Goal: Navigation & Orientation: Find specific page/section

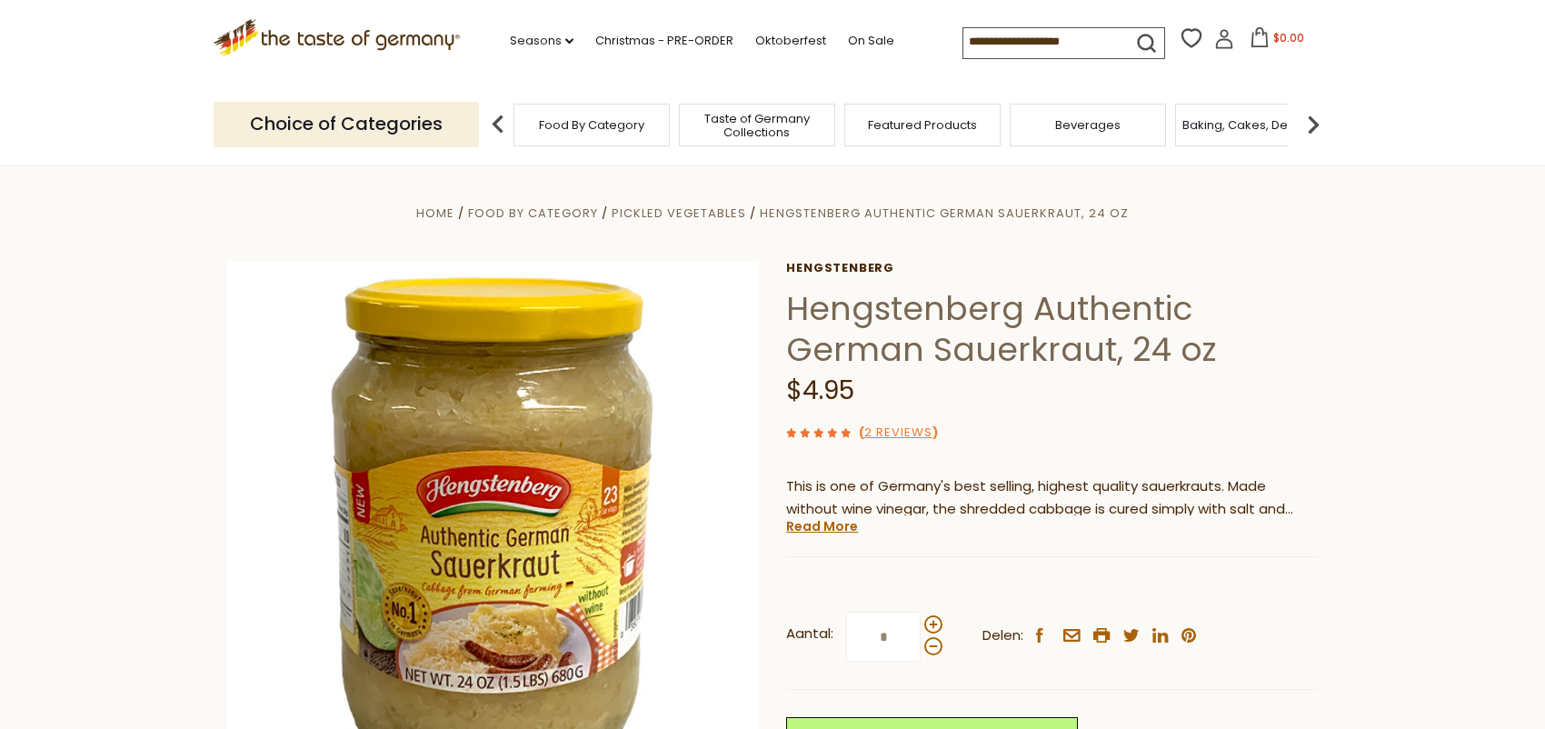
click at [415, 35] on icon ".st0{fill:#EDD300;} .st1{fill:#D33E21;}" at bounding box center [337, 37] width 246 height 37
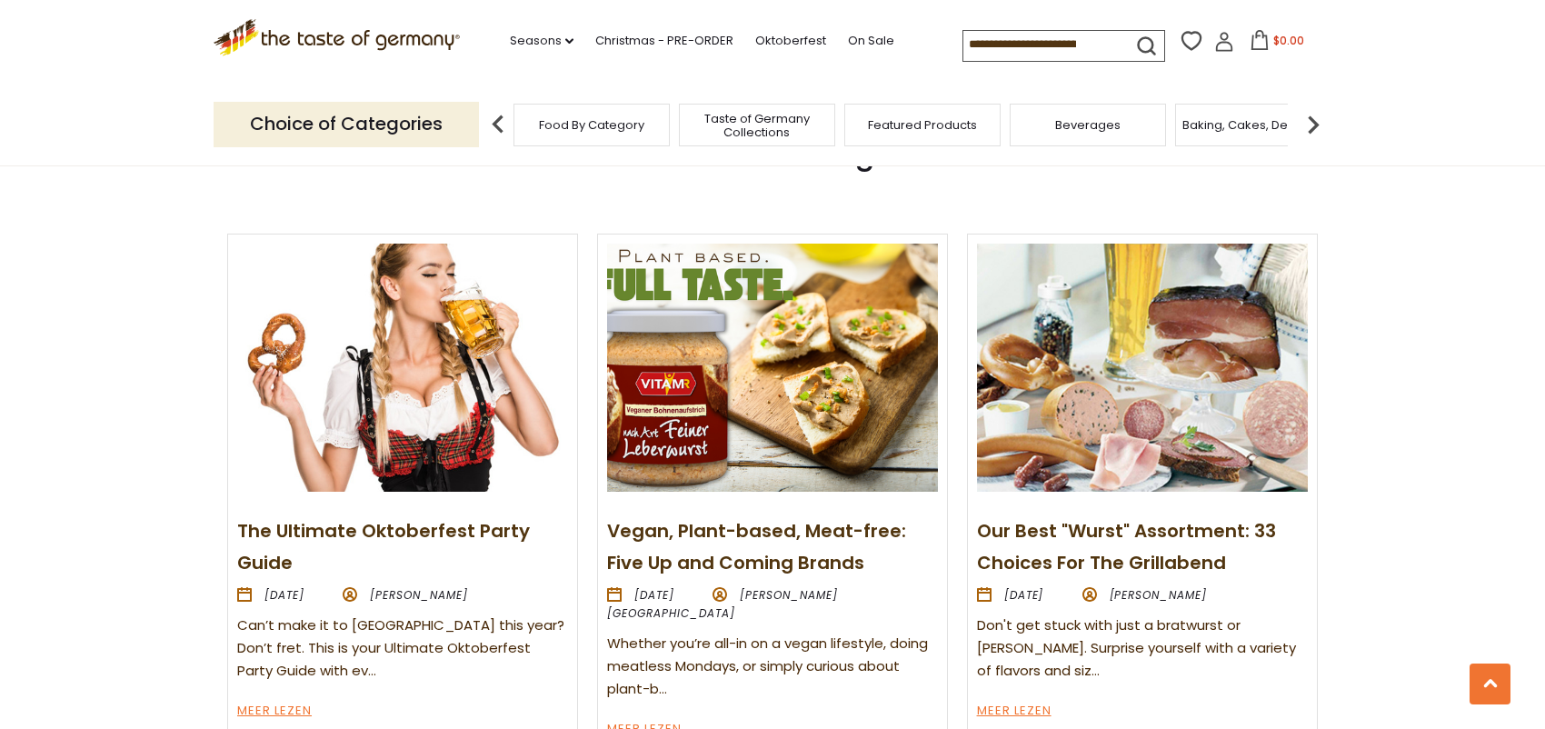
scroll to position [2071, 0]
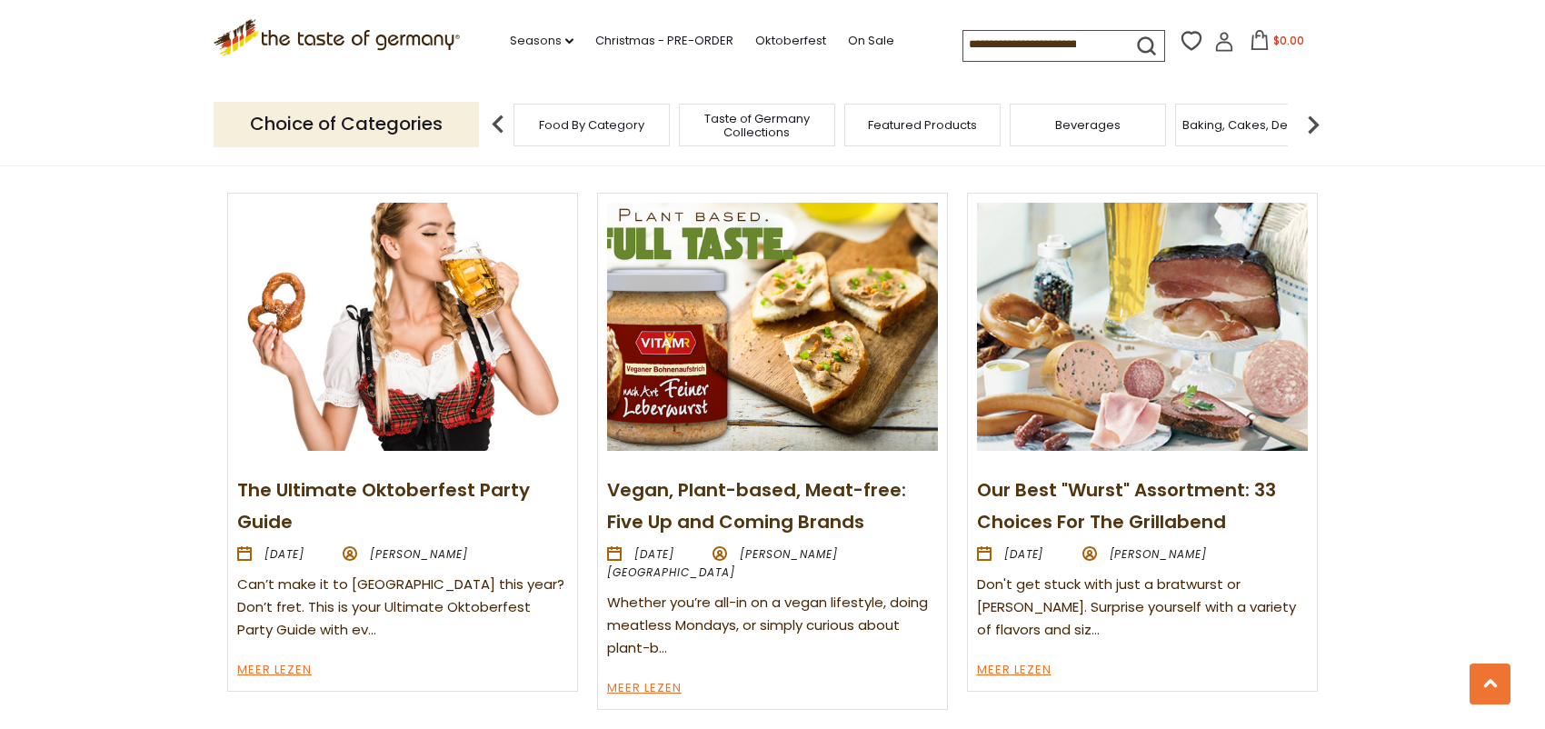
click at [1175, 359] on img at bounding box center [1142, 327] width 331 height 248
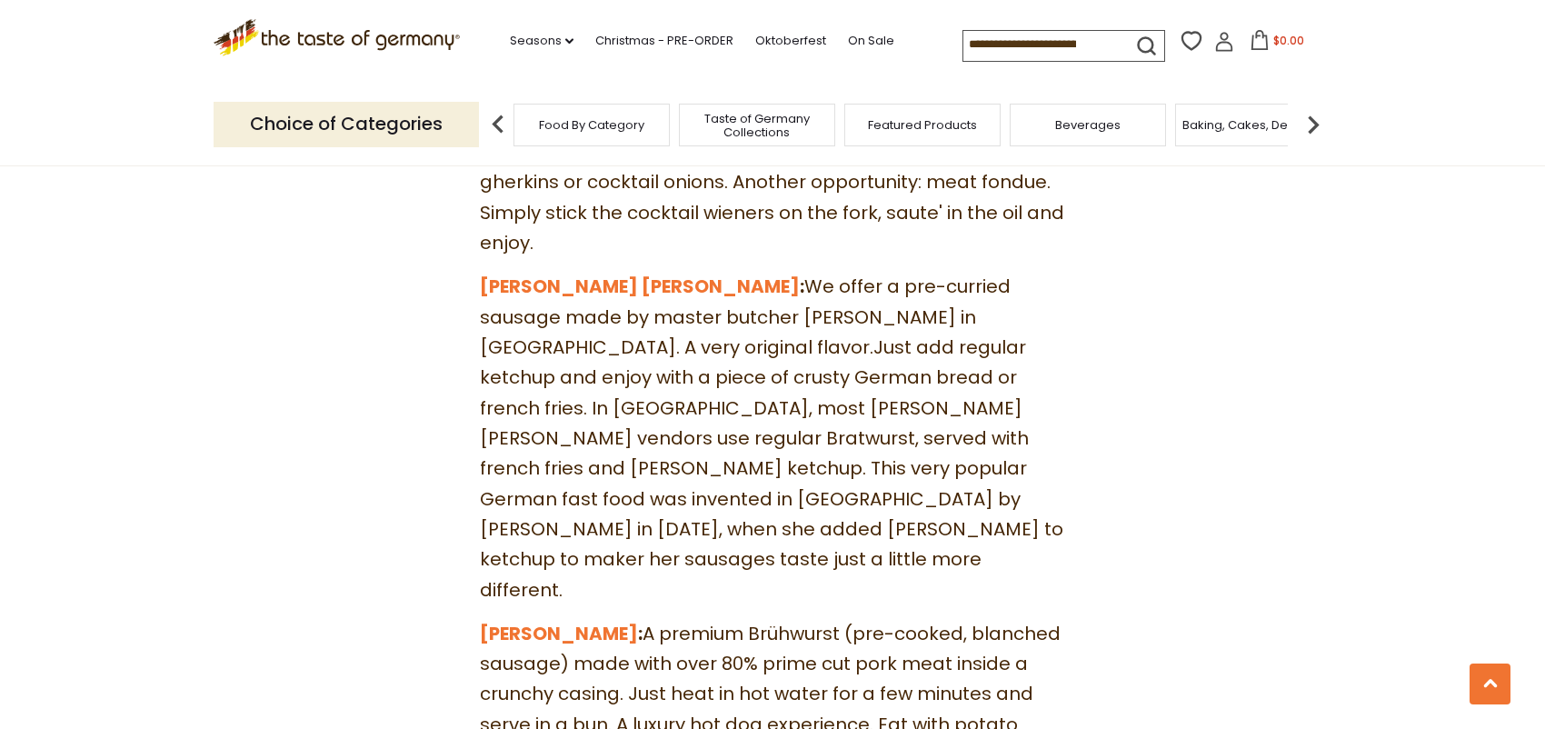
scroll to position [3091, 0]
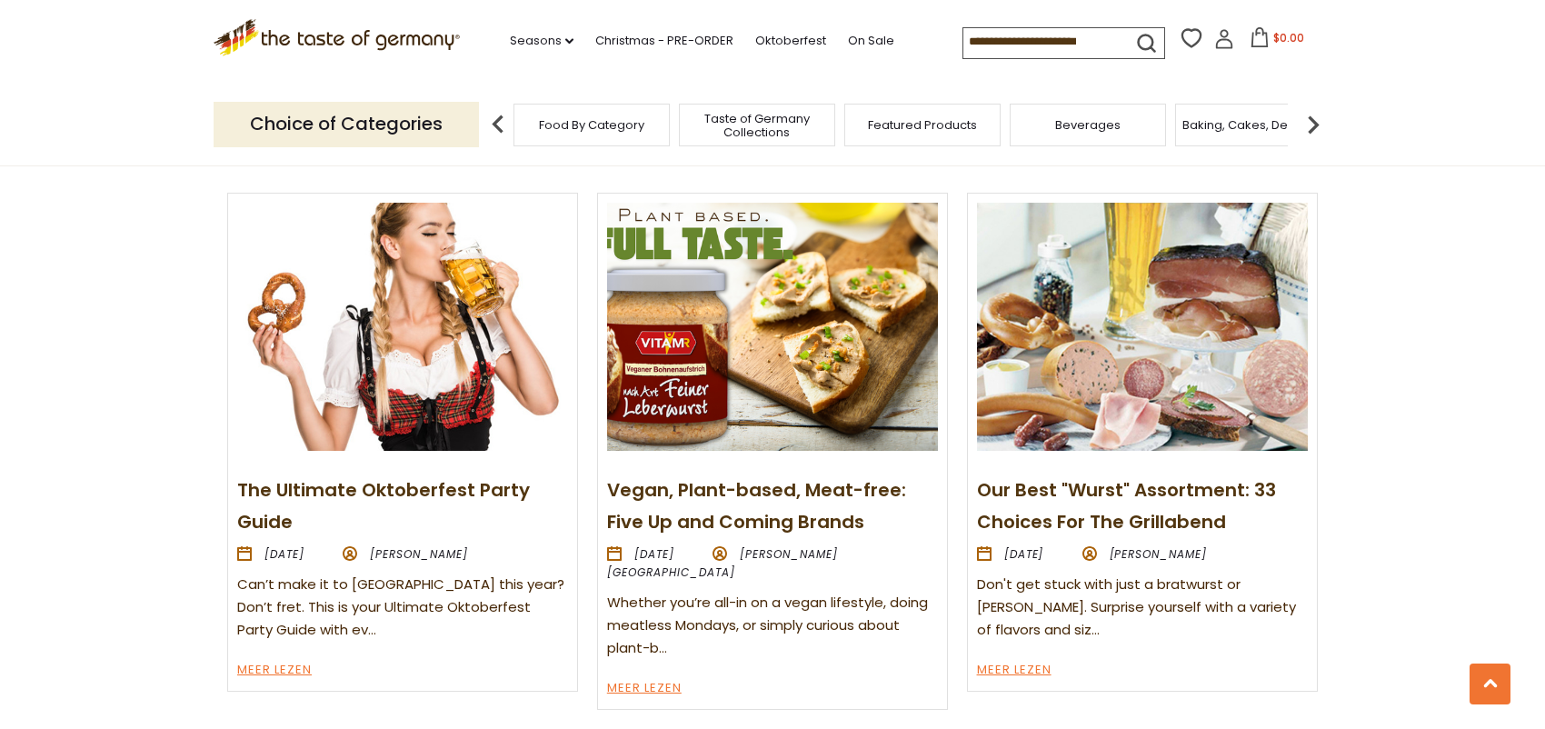
scroll to position [1980, 0]
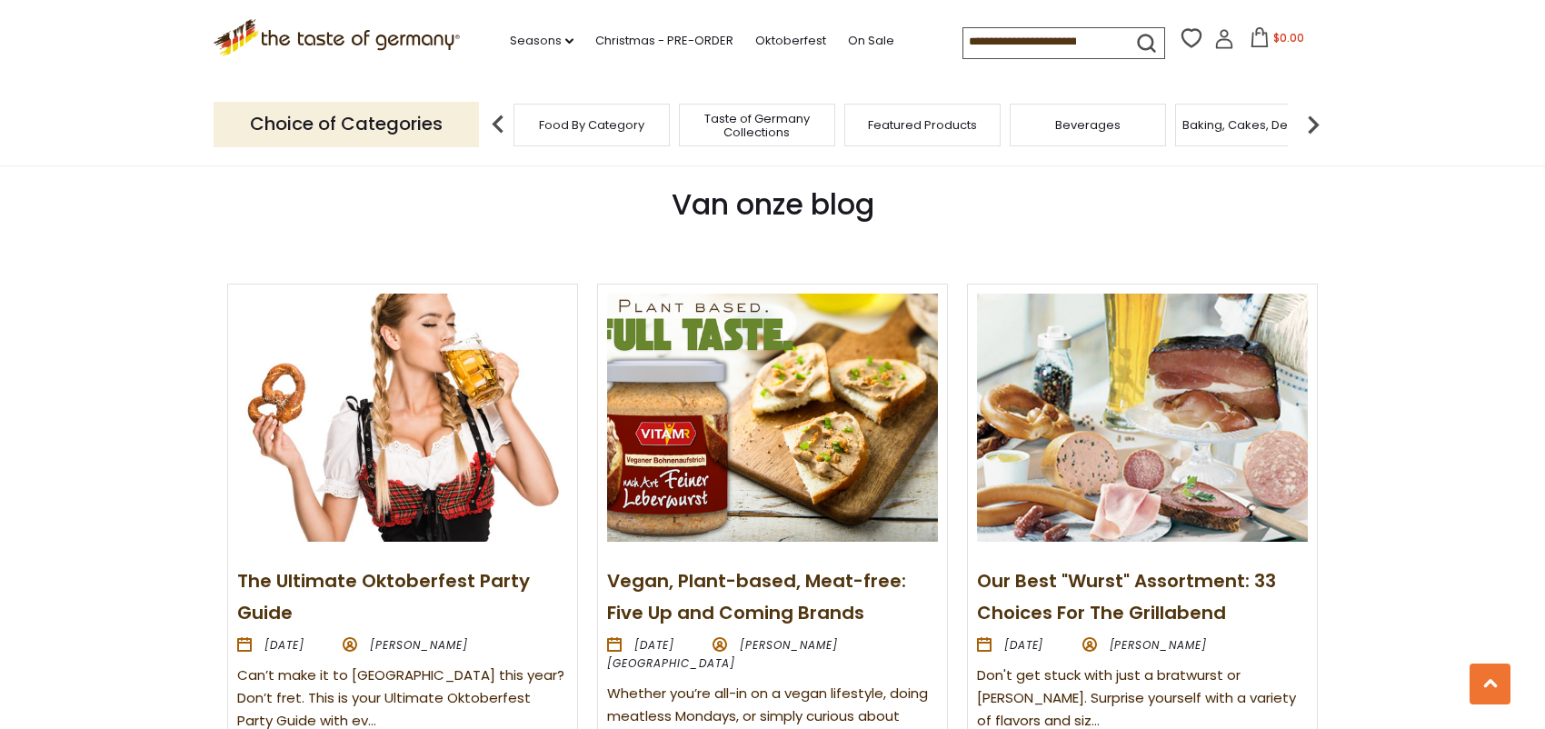
click at [1172, 467] on img at bounding box center [1142, 418] width 331 height 248
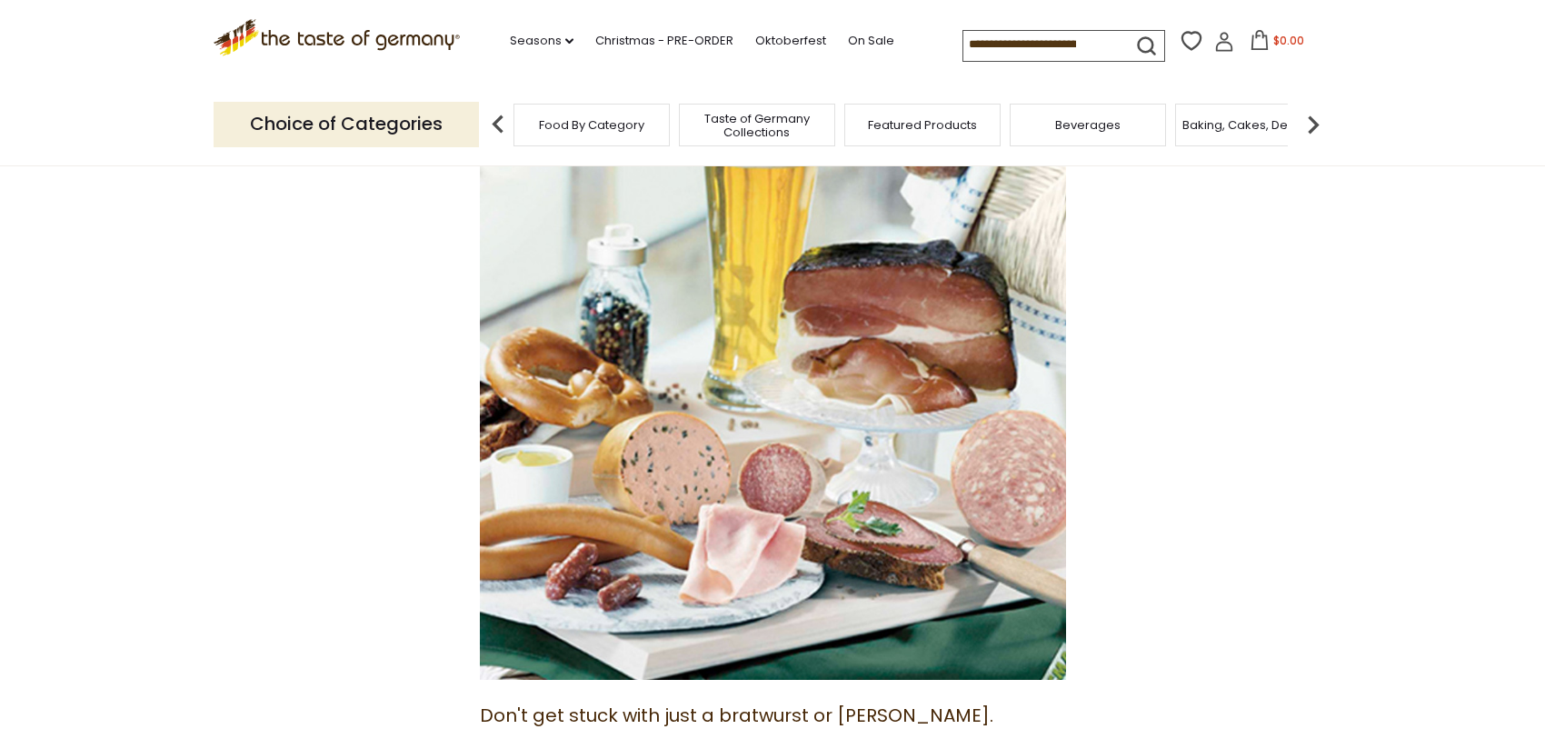
scroll to position [273, 0]
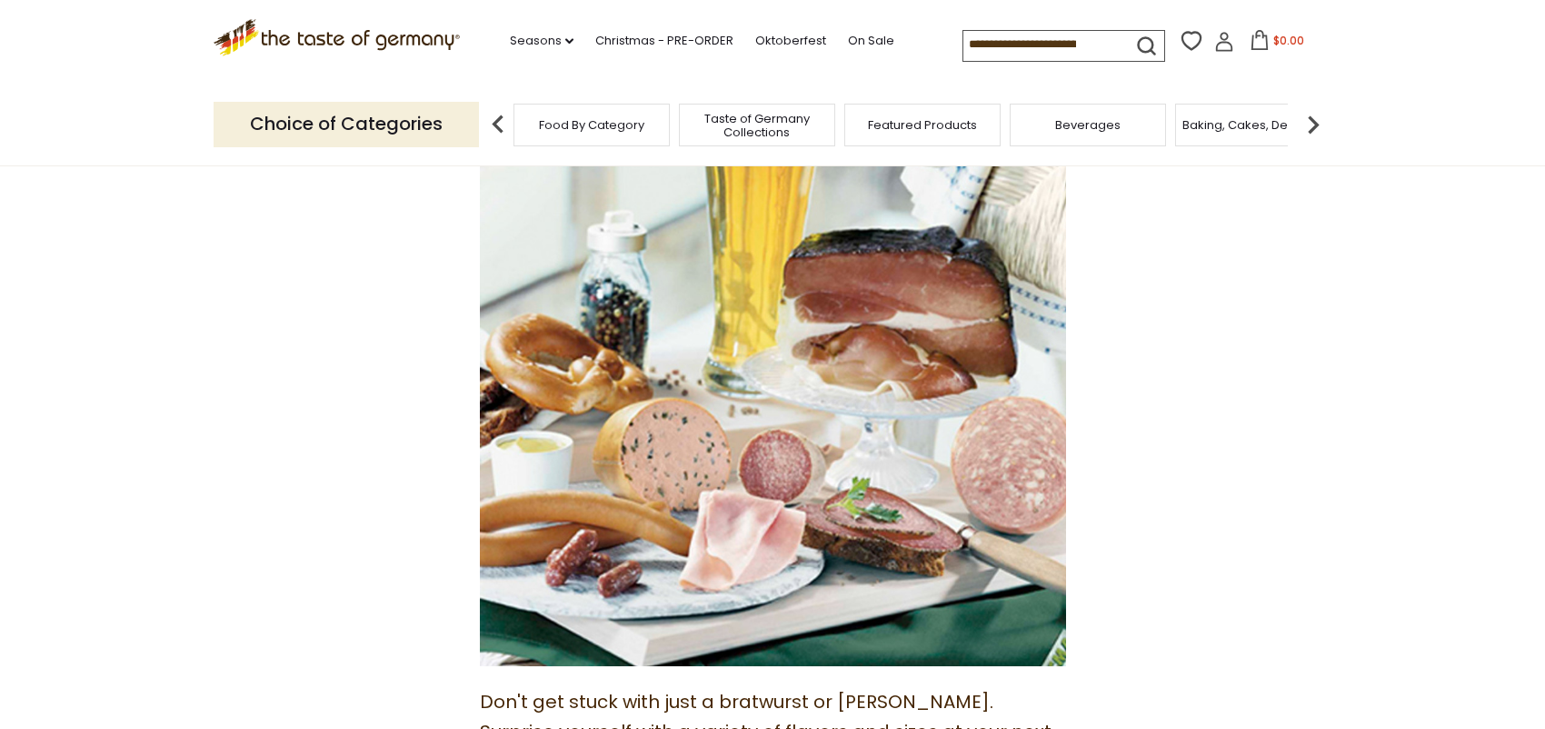
click at [98, 134] on header "Free Shipping Starts at $80.00. Varies by Region. Exclusions Apply. Click here …" at bounding box center [772, 83] width 1545 height 166
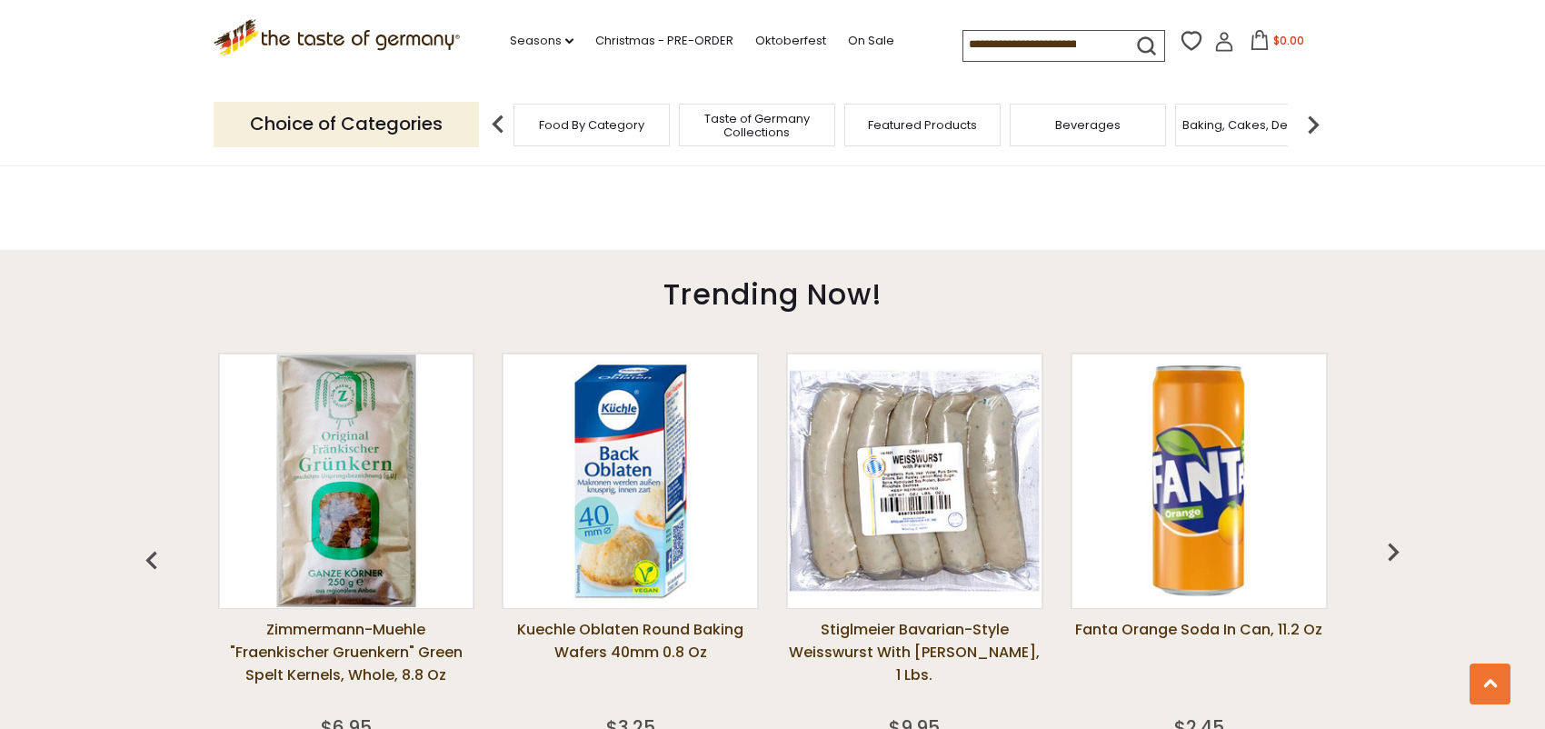
scroll to position [1253, 0]
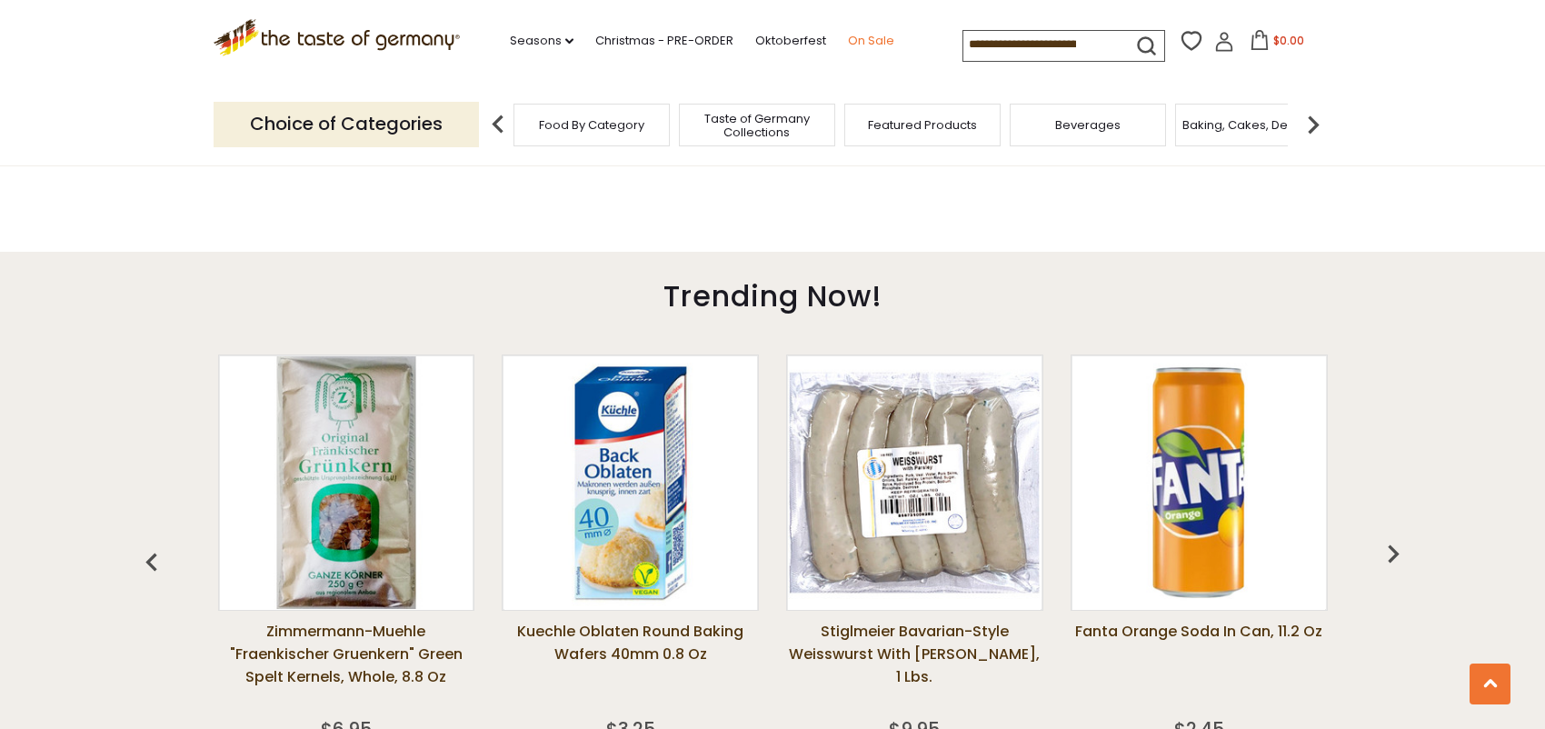
click at [872, 36] on link "On Sale" at bounding box center [871, 41] width 46 height 20
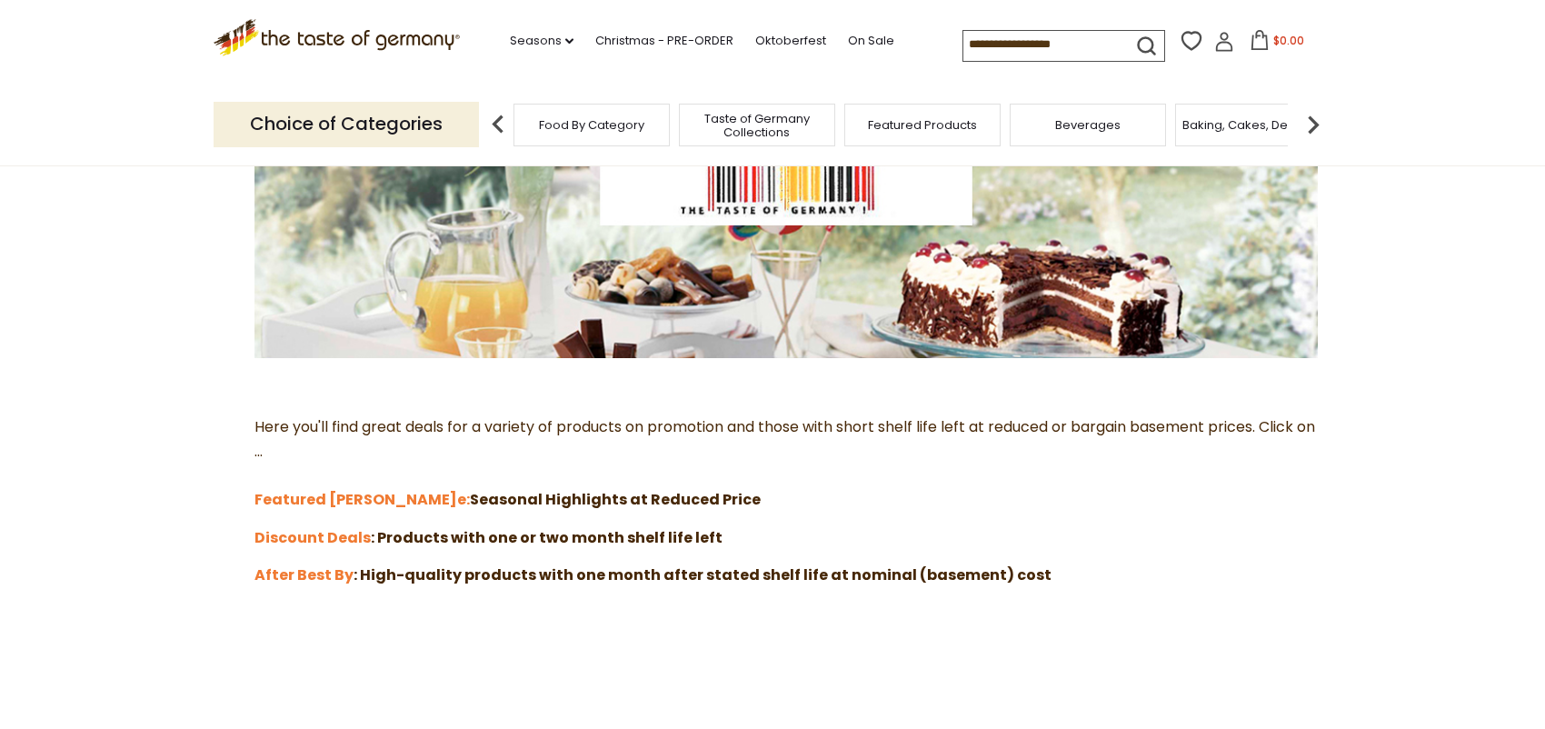
scroll to position [273, 0]
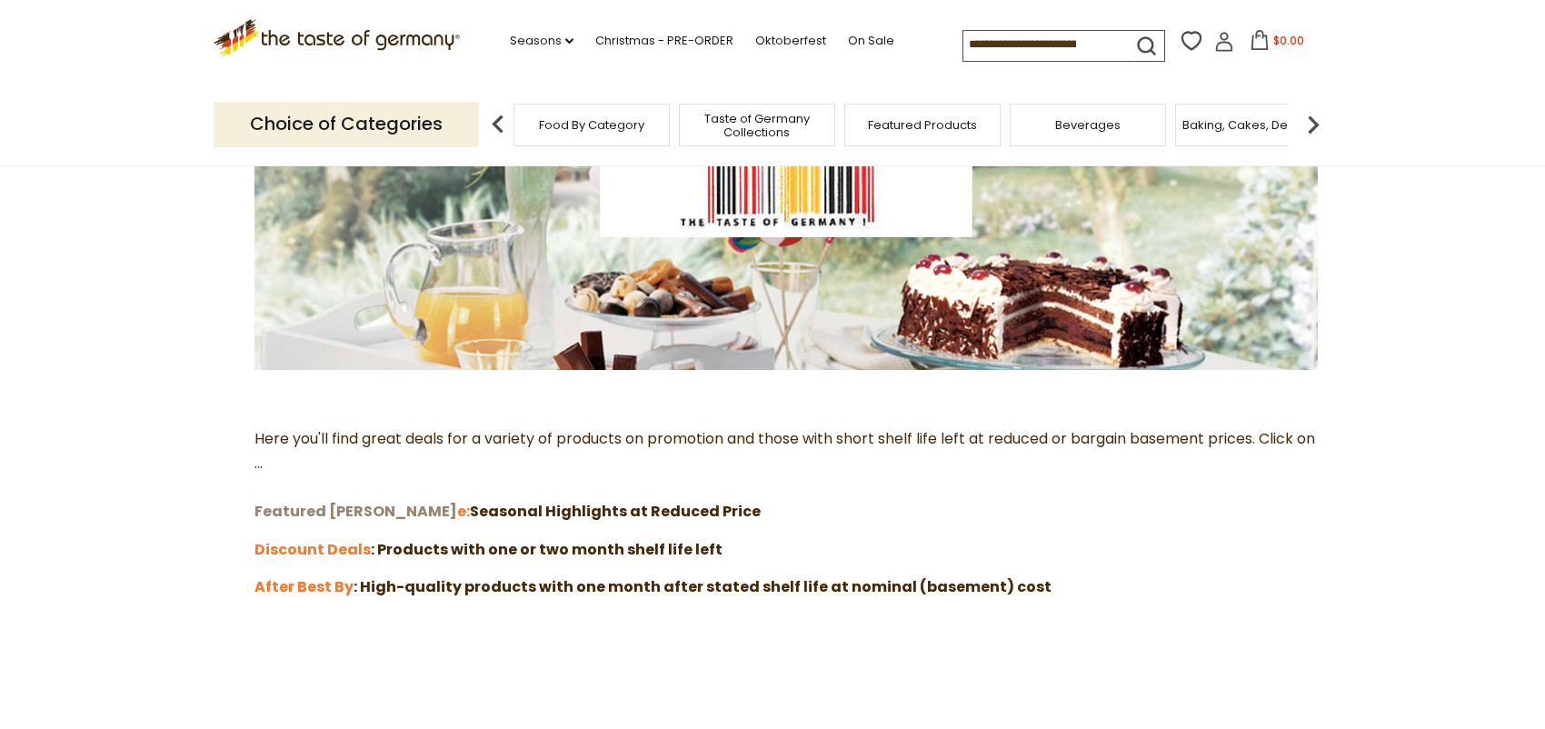
click at [330, 515] on strong "Featured [PERSON_NAME]" at bounding box center [356, 511] width 203 height 21
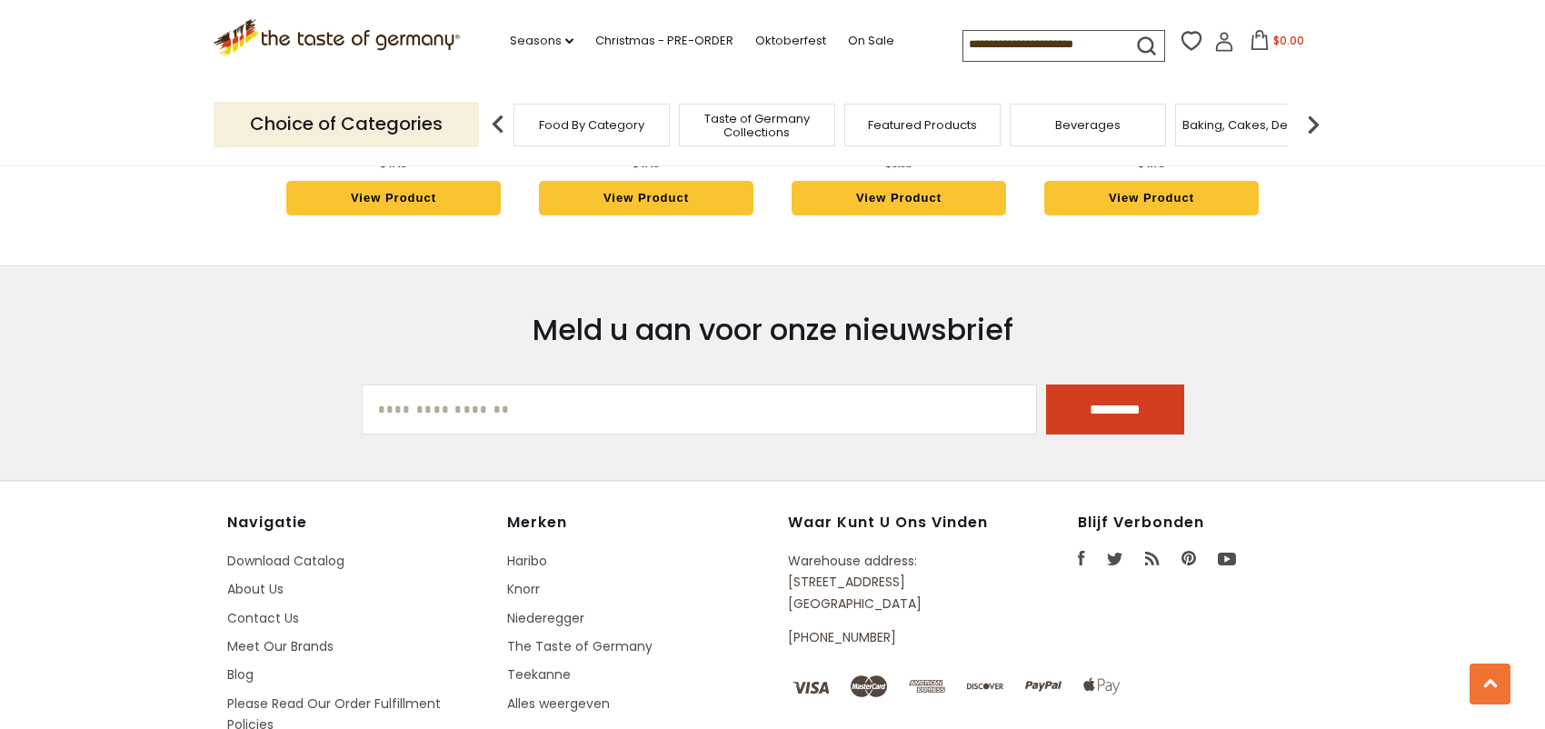
scroll to position [1727, 0]
